Goal: Information Seeking & Learning: Learn about a topic

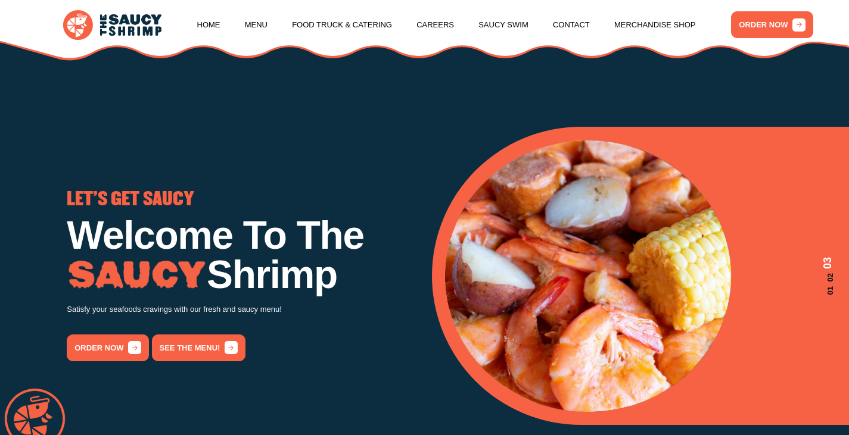
scroll to position [179, 0]
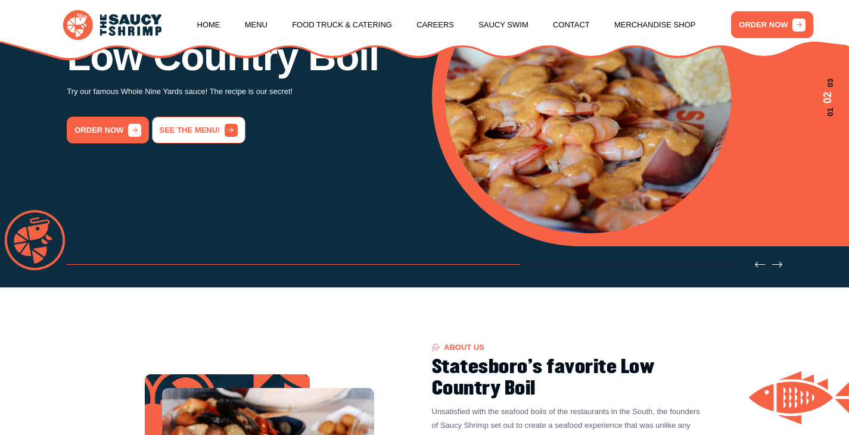
click at [214, 144] on link "See the menu!" at bounding box center [198, 130] width 93 height 27
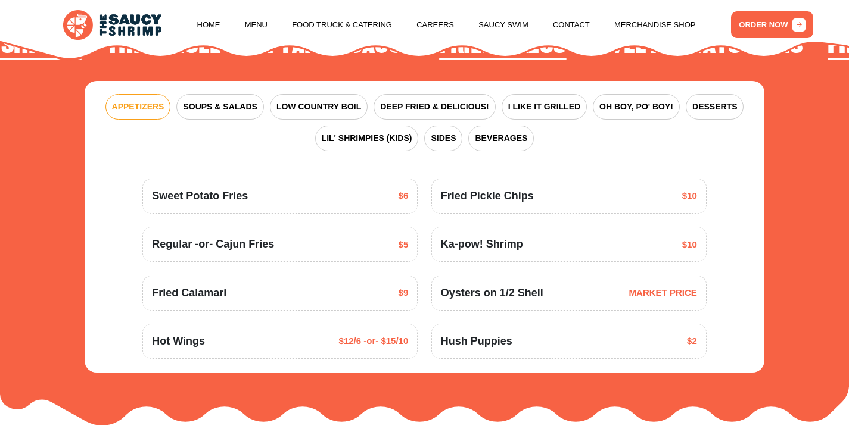
scroll to position [1440, 0]
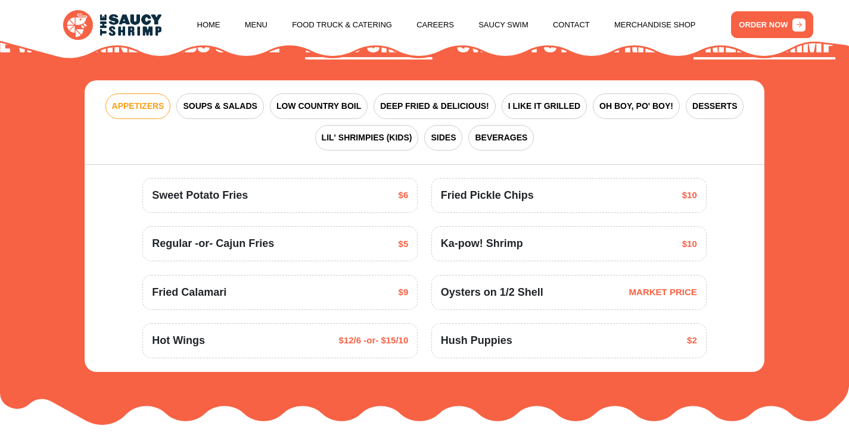
click at [488, 241] on span "Ka-pow! Shrimp" at bounding box center [482, 244] width 82 height 16
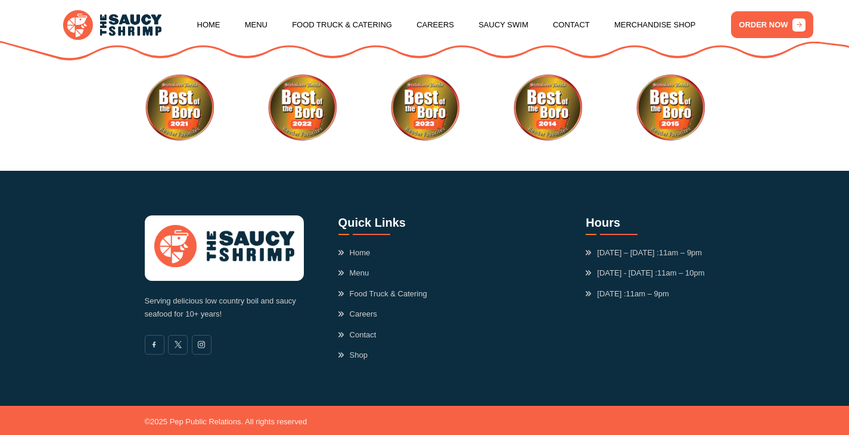
scroll to position [3267, 0]
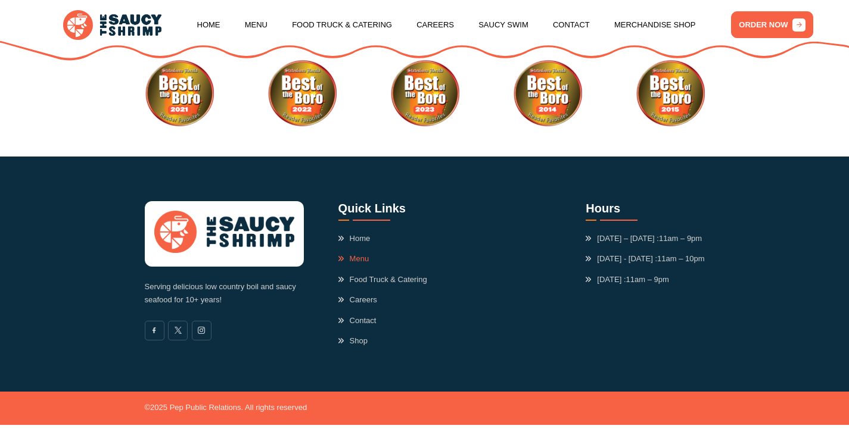
click at [360, 254] on link "Menu" at bounding box center [353, 259] width 31 height 12
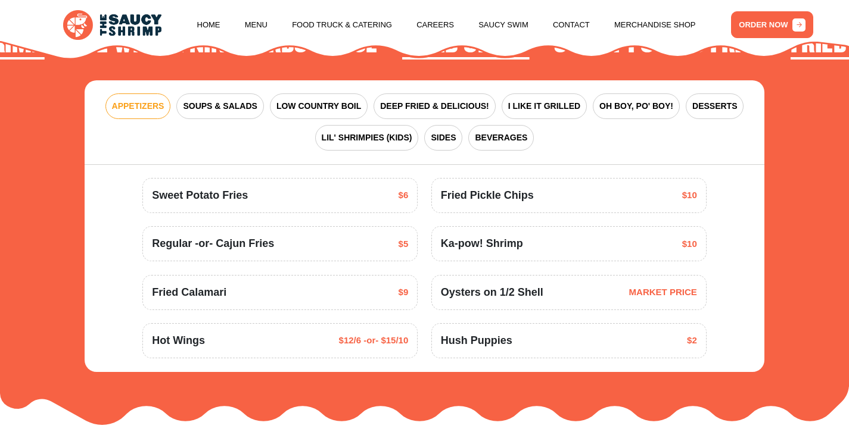
scroll to position [1321, 0]
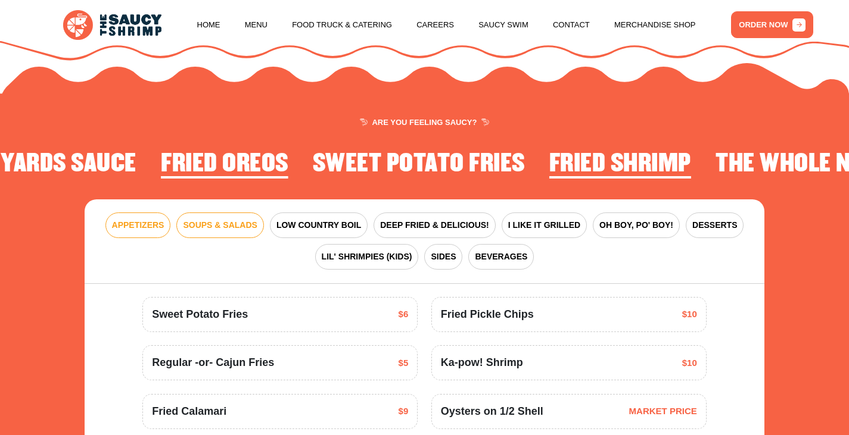
click at [242, 227] on span "SOUPS & SALADS" at bounding box center [220, 225] width 74 height 13
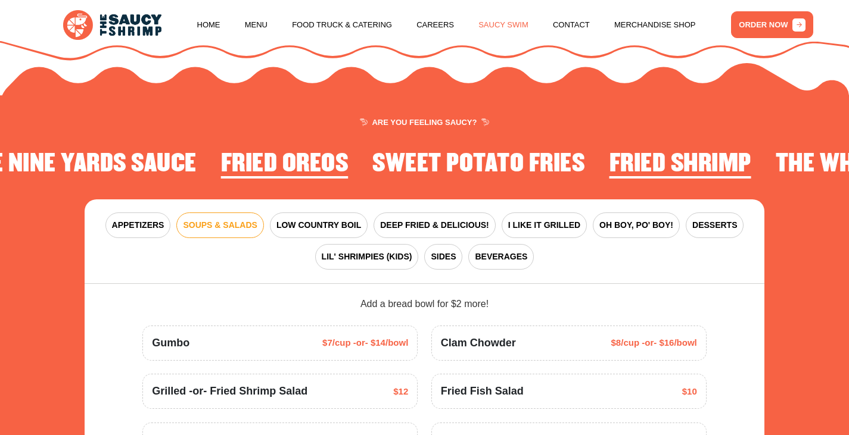
click at [504, 25] on link "Saucy Swim" at bounding box center [503, 24] width 50 height 45
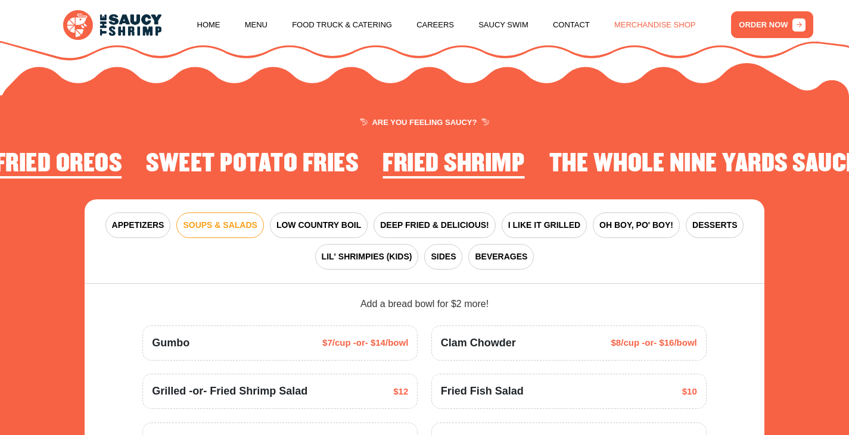
click at [646, 22] on link "Merchandise Shop" at bounding box center [655, 24] width 82 height 45
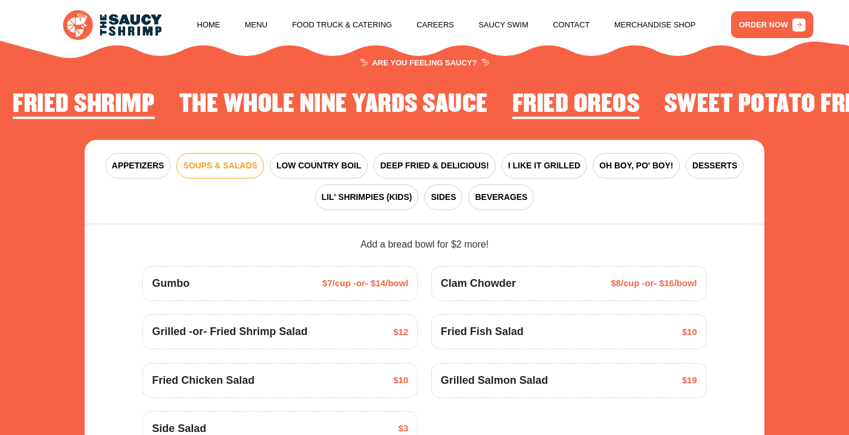
scroll to position [1440, 0]
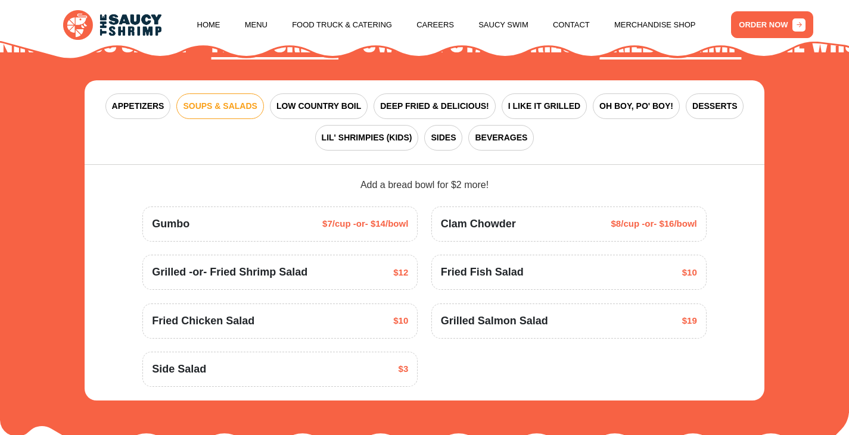
click at [297, 273] on span "Grilled -or- Fried Shrimp Salad" at bounding box center [229, 272] width 155 height 16
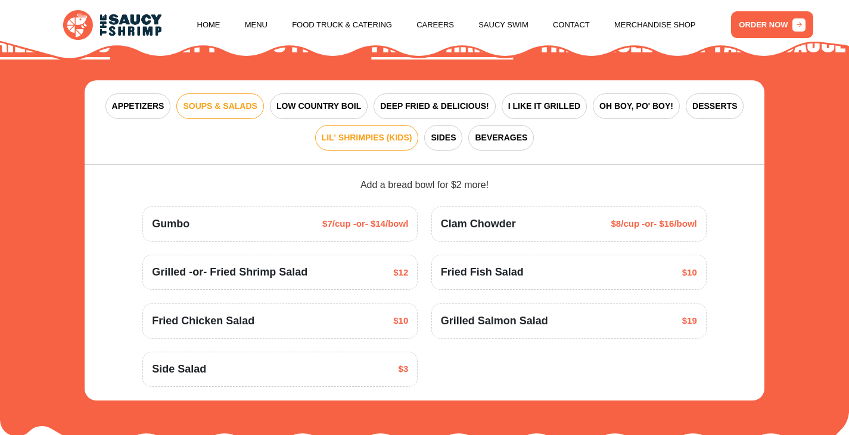
click at [336, 139] on span "LIL' SHRIMPIES (KIDS)" at bounding box center [367, 138] width 91 height 13
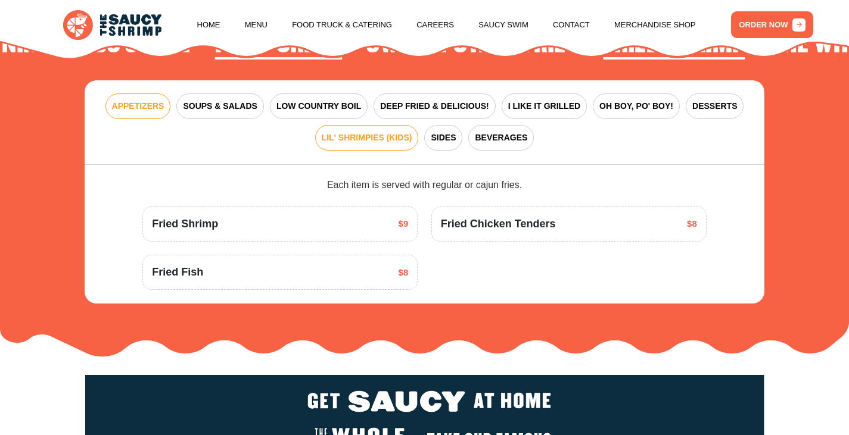
click at [156, 102] on span "APPETIZERS" at bounding box center [138, 106] width 52 height 13
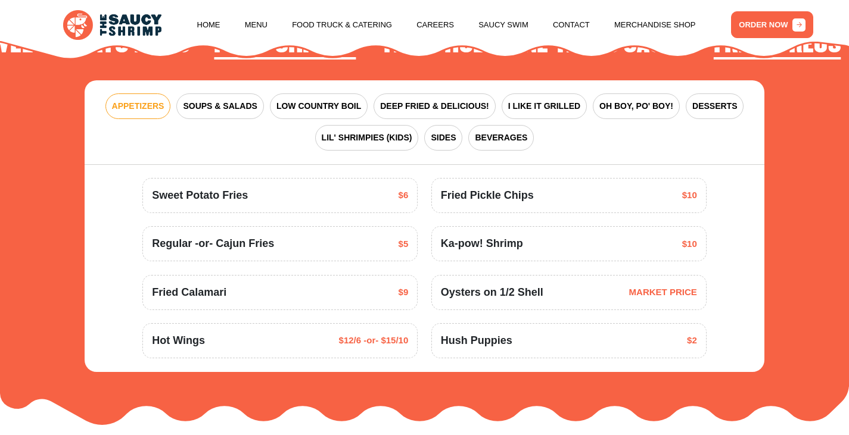
click at [484, 249] on span "Ka-pow! Shrimp" at bounding box center [482, 244] width 82 height 16
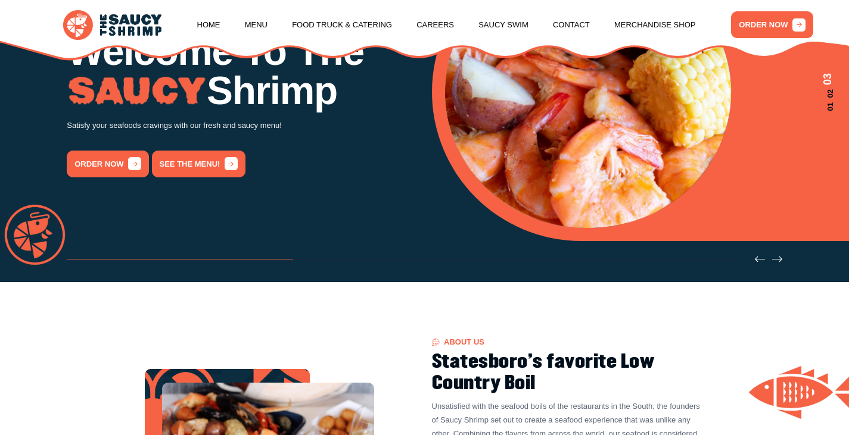
scroll to position [179, 0]
